Goal: Task Accomplishment & Management: Manage account settings

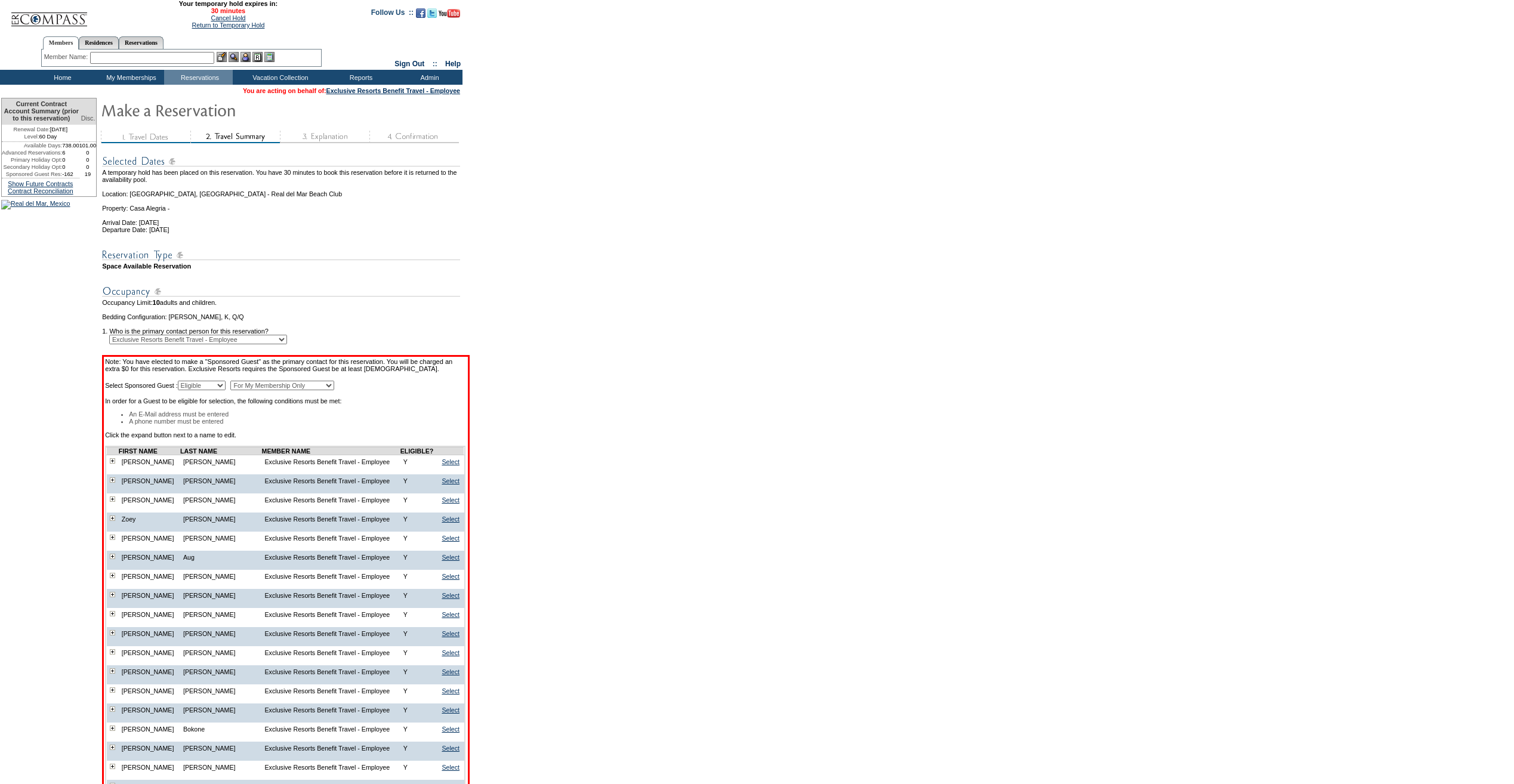
click at [330, 390] on select "For My Membership Only For All Members In Membership" at bounding box center [281, 385] width 104 height 9
select select "For All Members In Membership"
click at [260, 390] on select "For My Membership Only For All Members In Membership" at bounding box center [281, 385] width 104 height 9
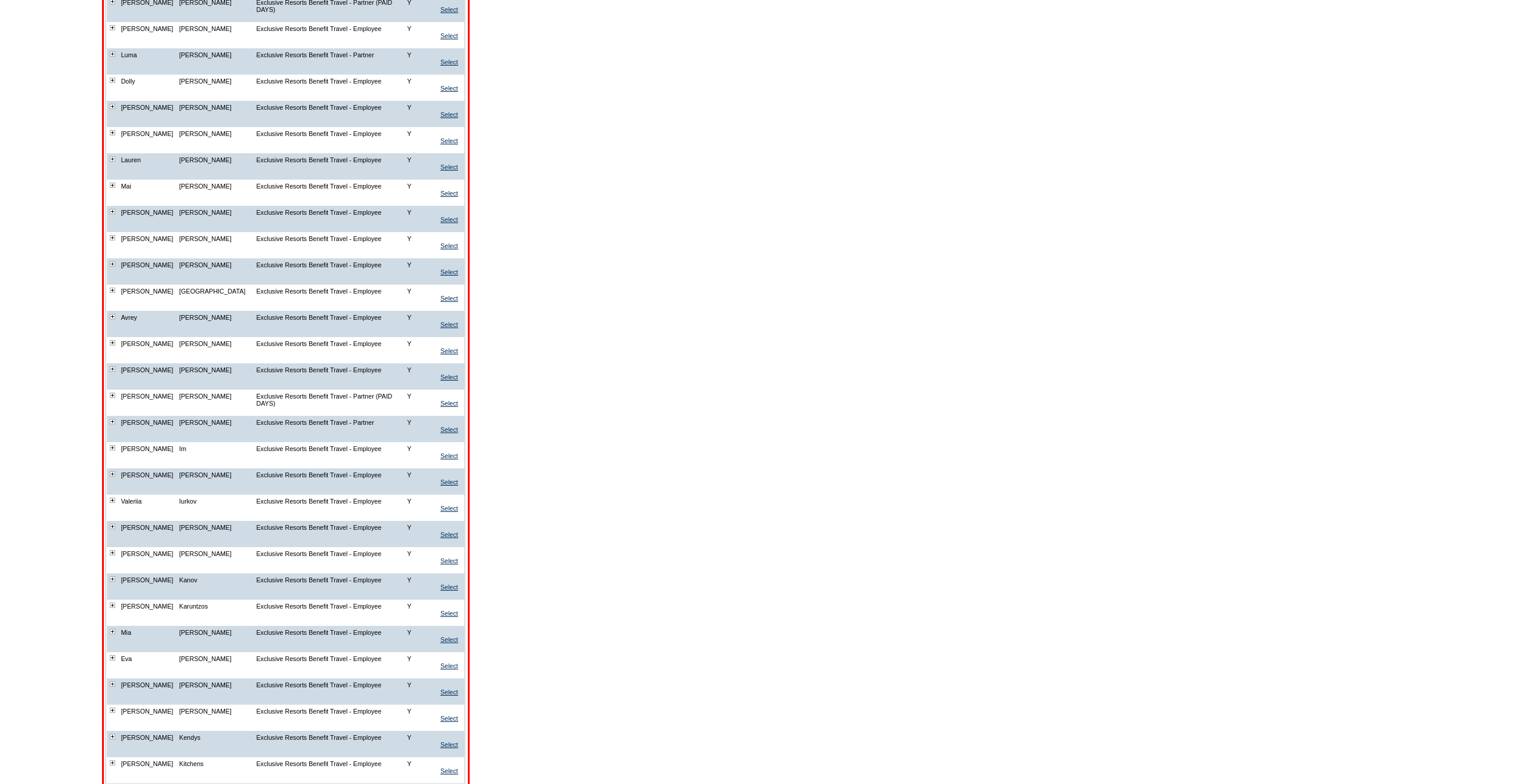
scroll to position [5643, 0]
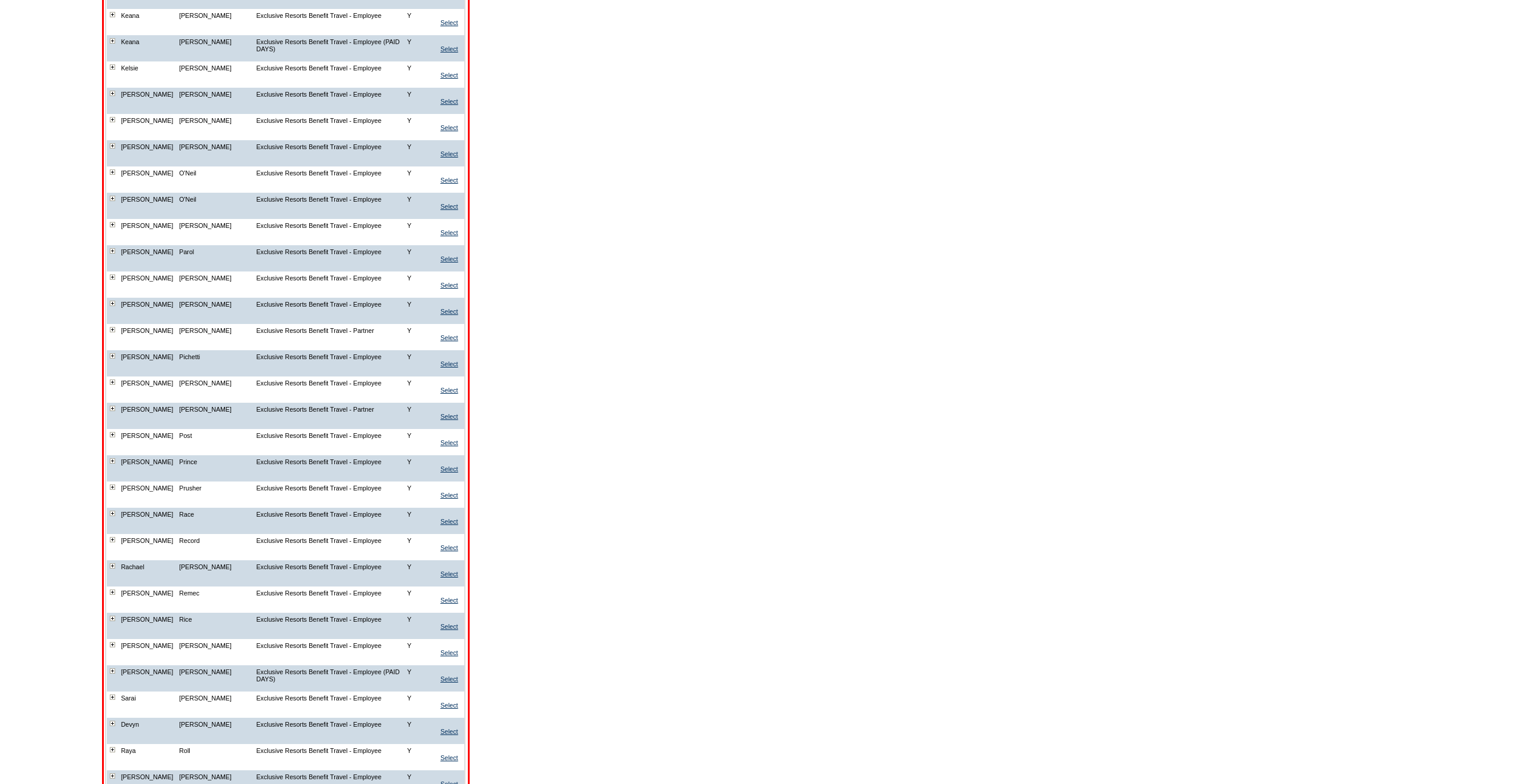
click at [115, 123] on img at bounding box center [113, 120] width 5 height 5
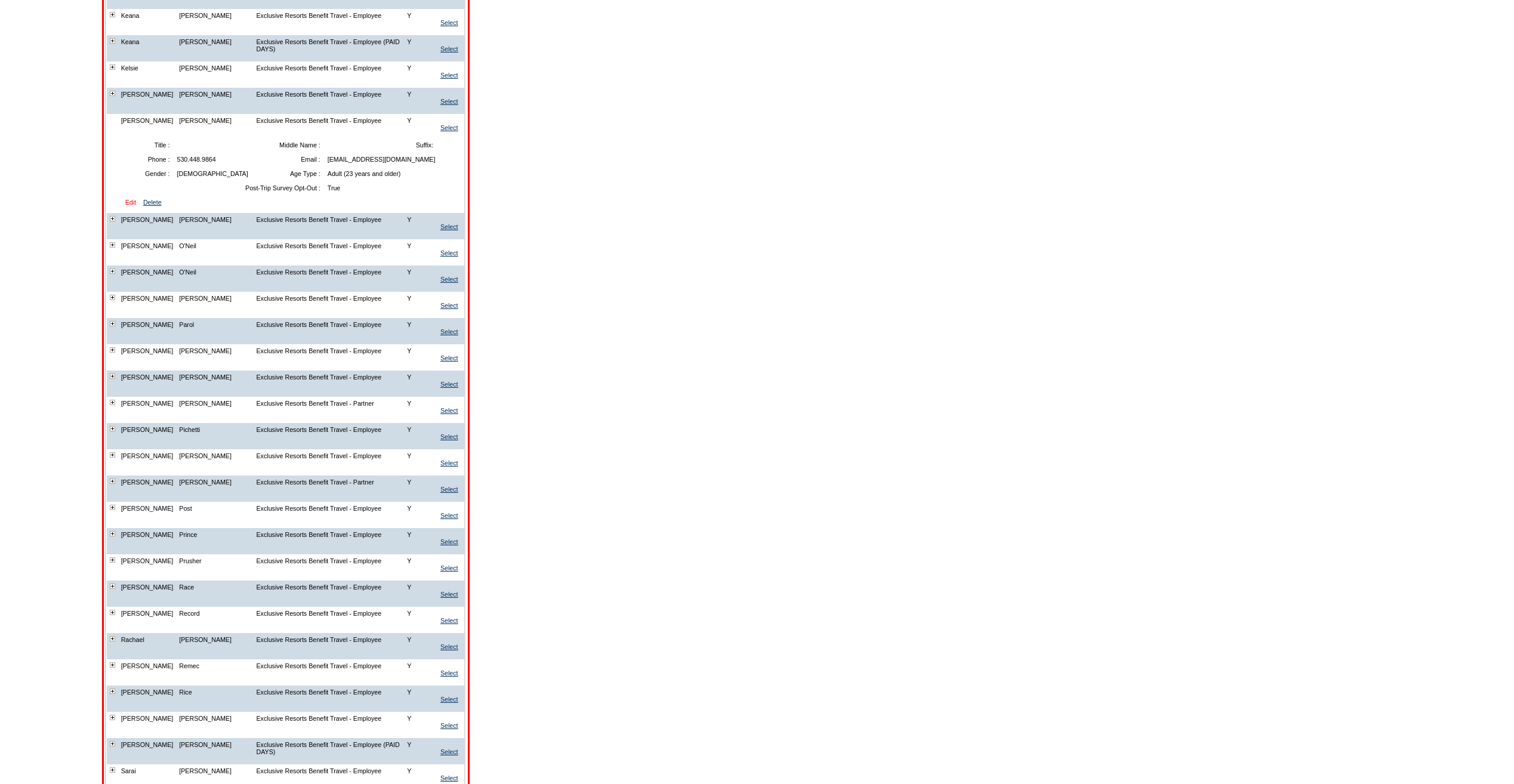
click at [136, 206] on link "Edit" at bounding box center [131, 202] width 11 height 7
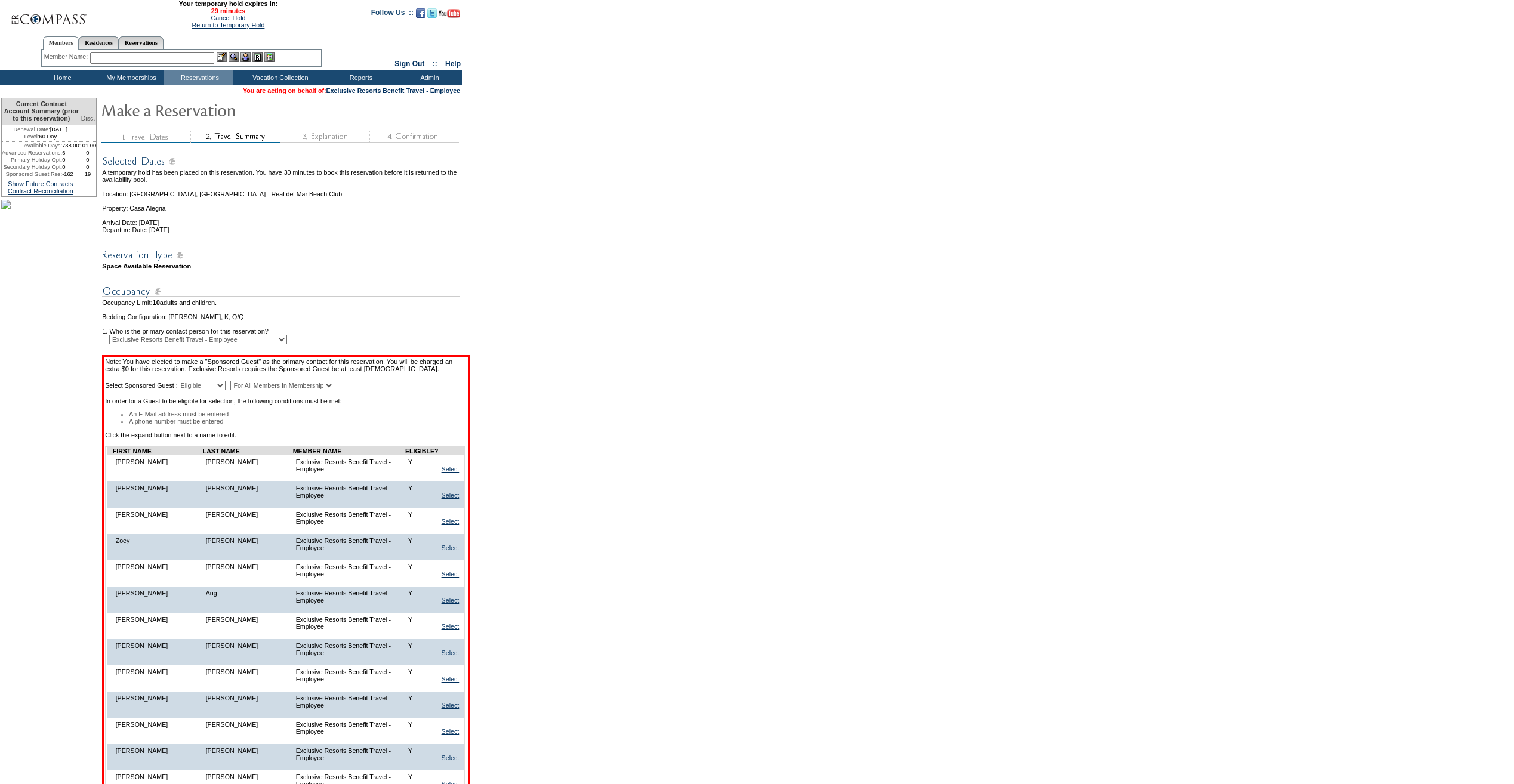
scroll to position [5643, 0]
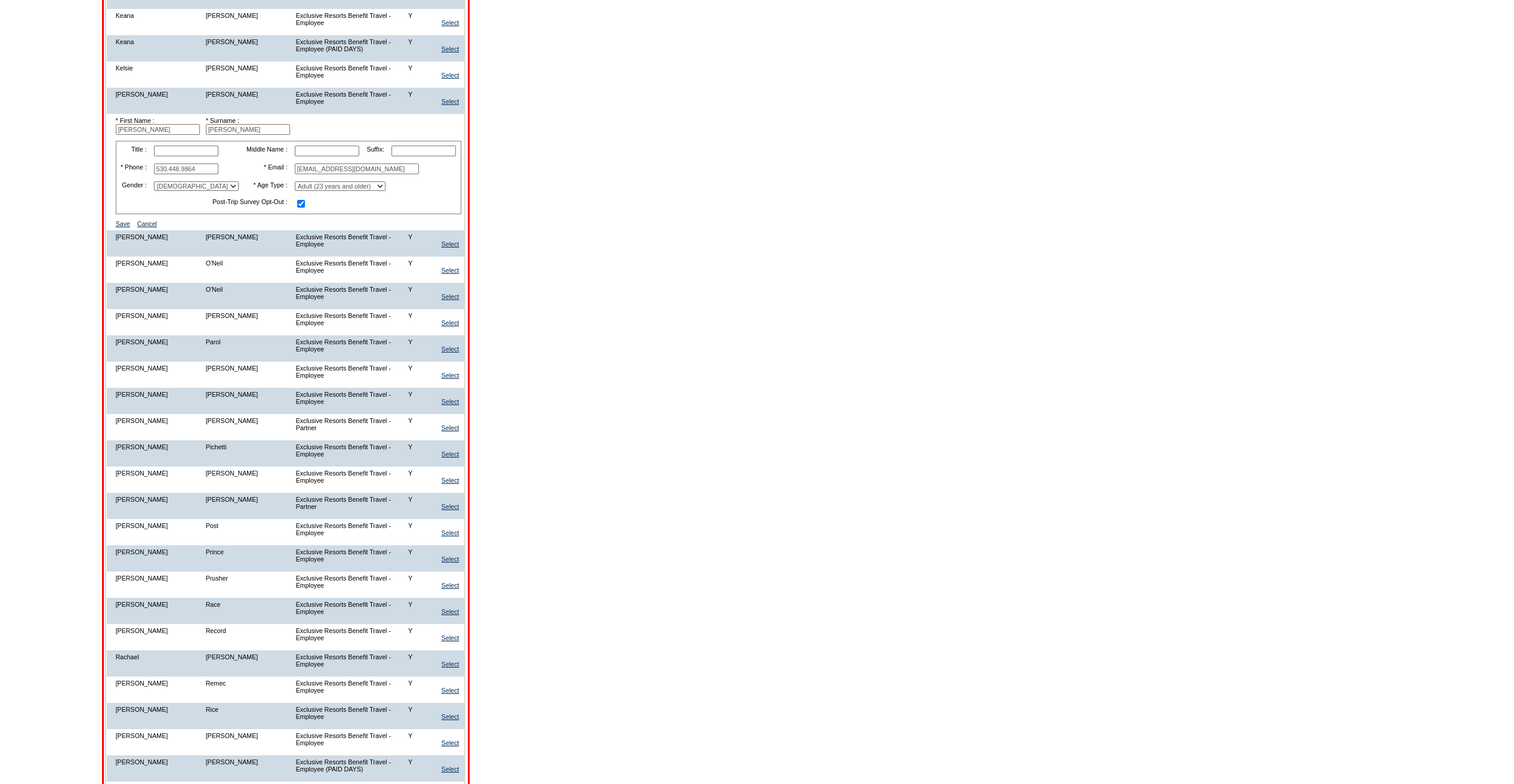
click at [368, 174] on input "[EMAIL_ADDRESS][DOMAIN_NAME]" at bounding box center [357, 169] width 124 height 11
paste input "rietman@hotmail"
type input "hrietman@hotmail.com"
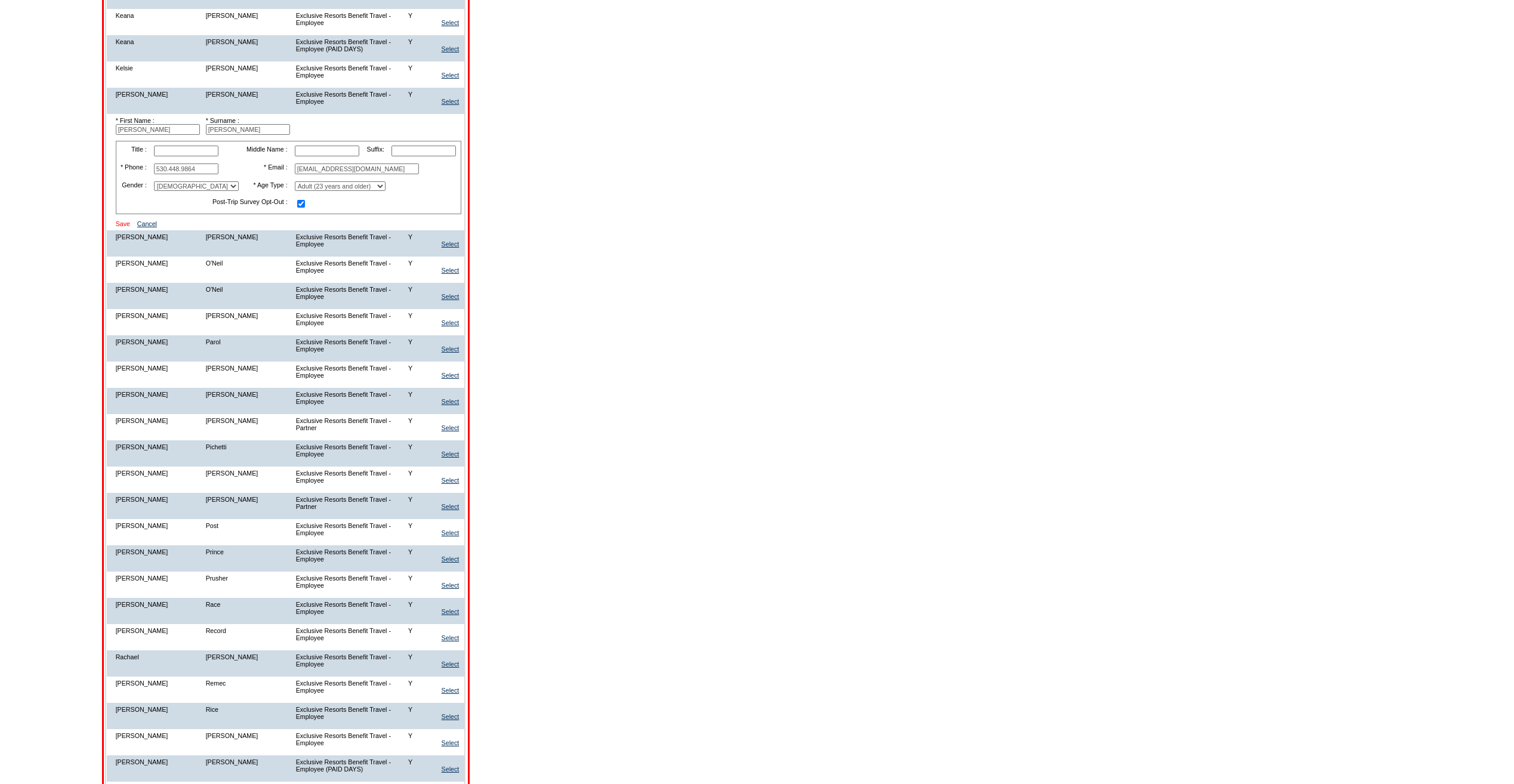
click at [130, 227] on link "Save" at bounding box center [123, 223] width 15 height 7
